Goal: Transaction & Acquisition: Purchase product/service

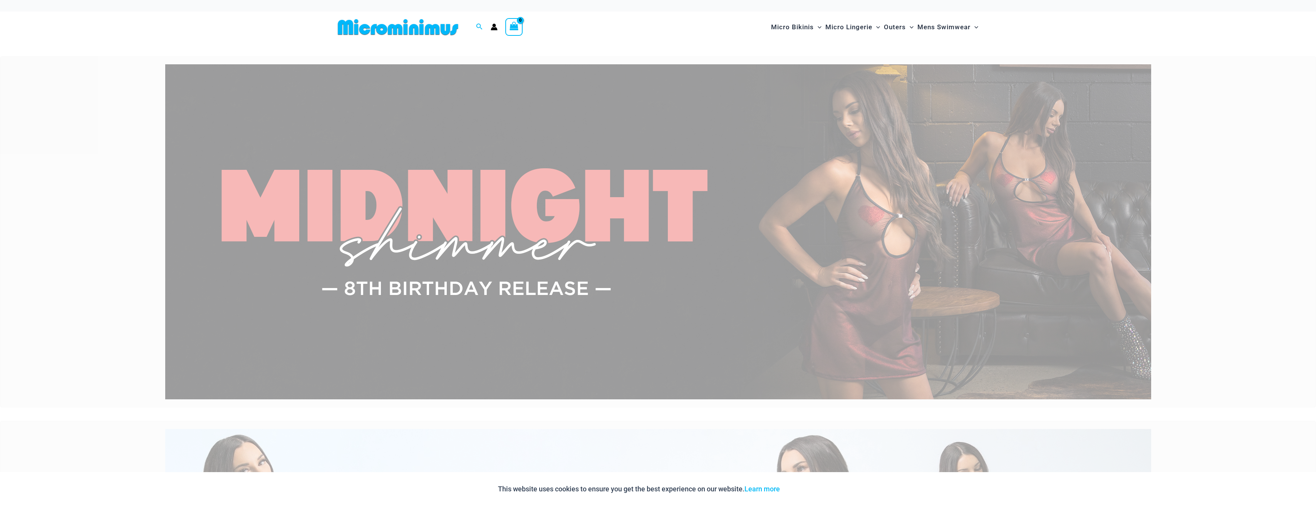
type input "**********"
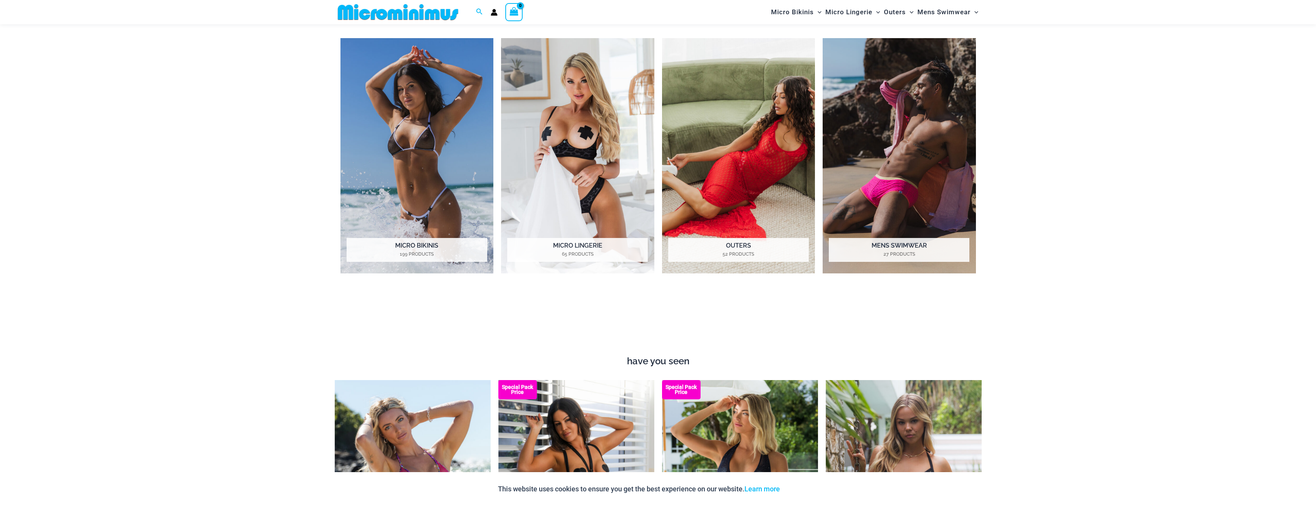
scroll to position [845, 0]
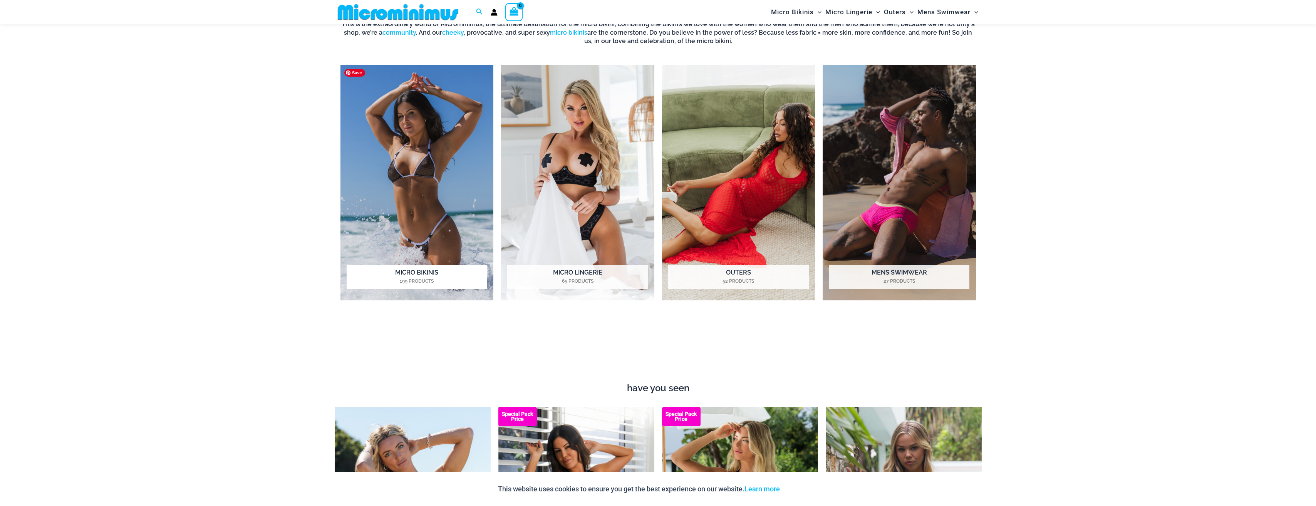
click at [416, 185] on img "Visit product category Micro Bikinis" at bounding box center [417, 182] width 153 height 235
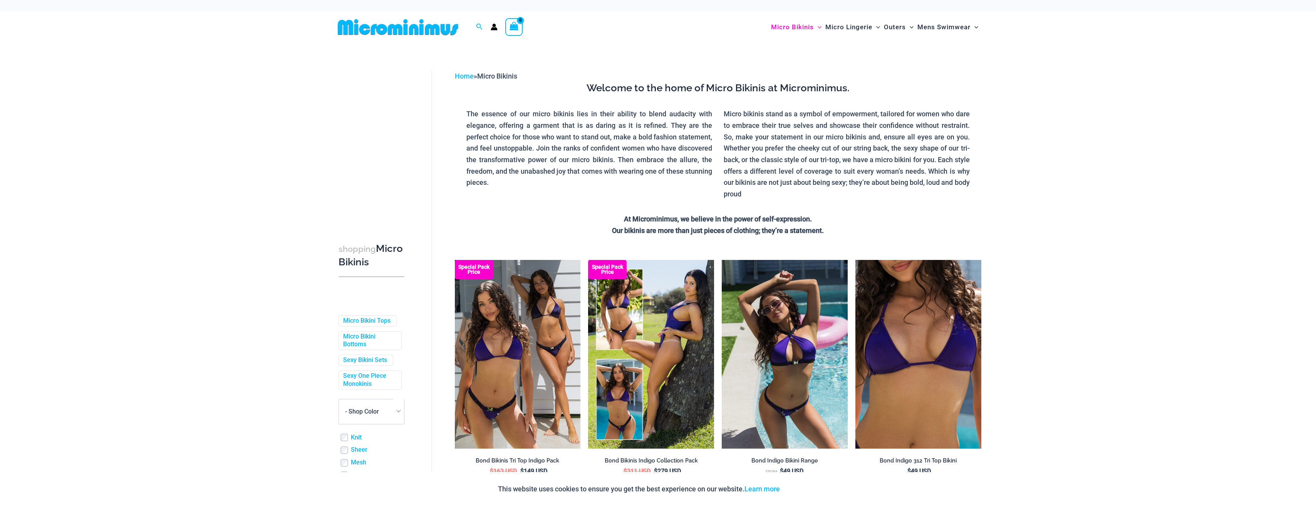
type input "**********"
